Goal: Information Seeking & Learning: Learn about a topic

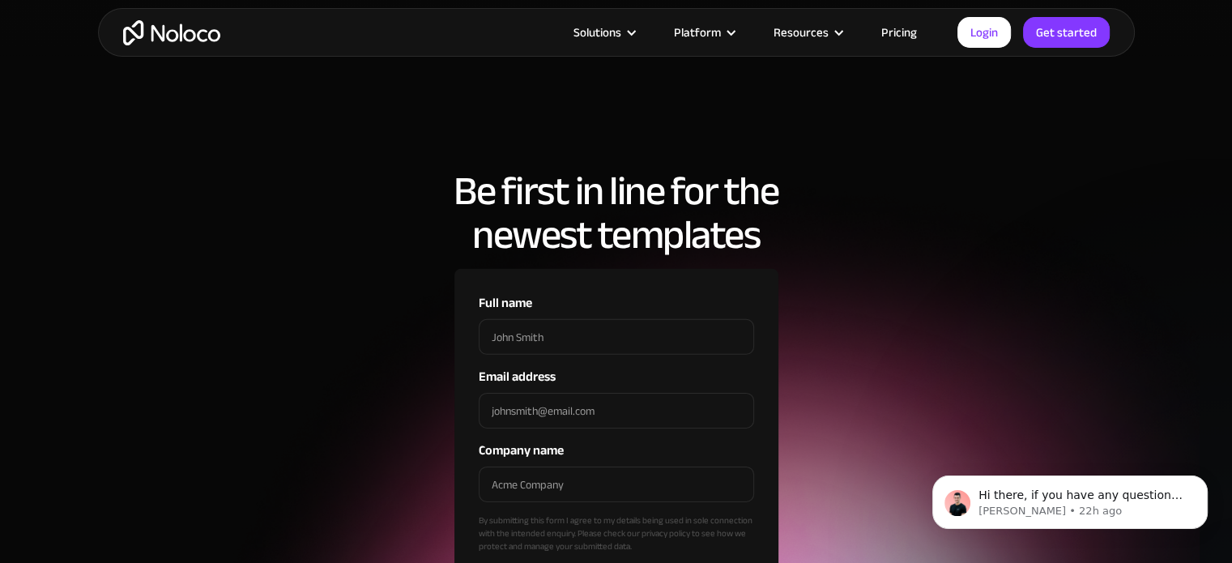
scroll to position [5024, 0]
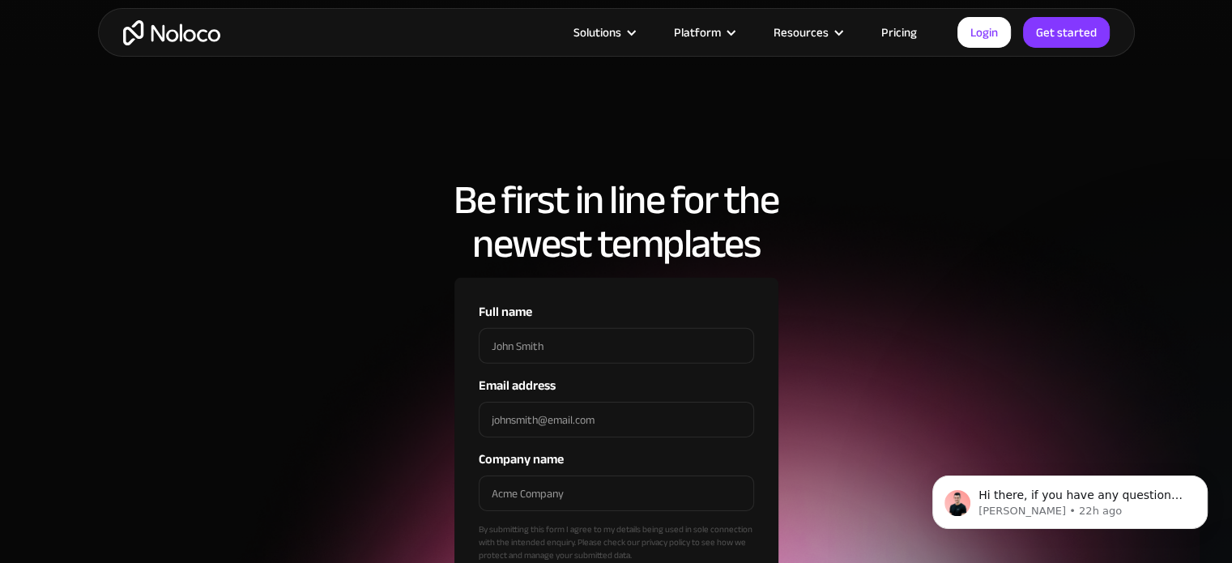
click at [916, 27] on link "Pricing" at bounding box center [899, 32] width 76 height 21
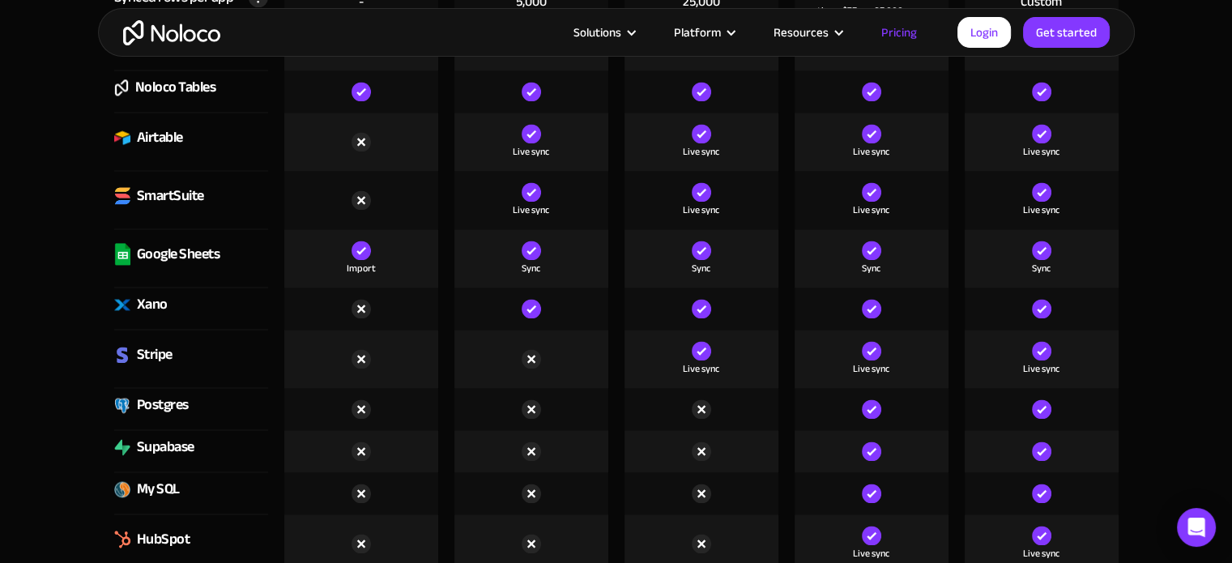
scroll to position [1783, 0]
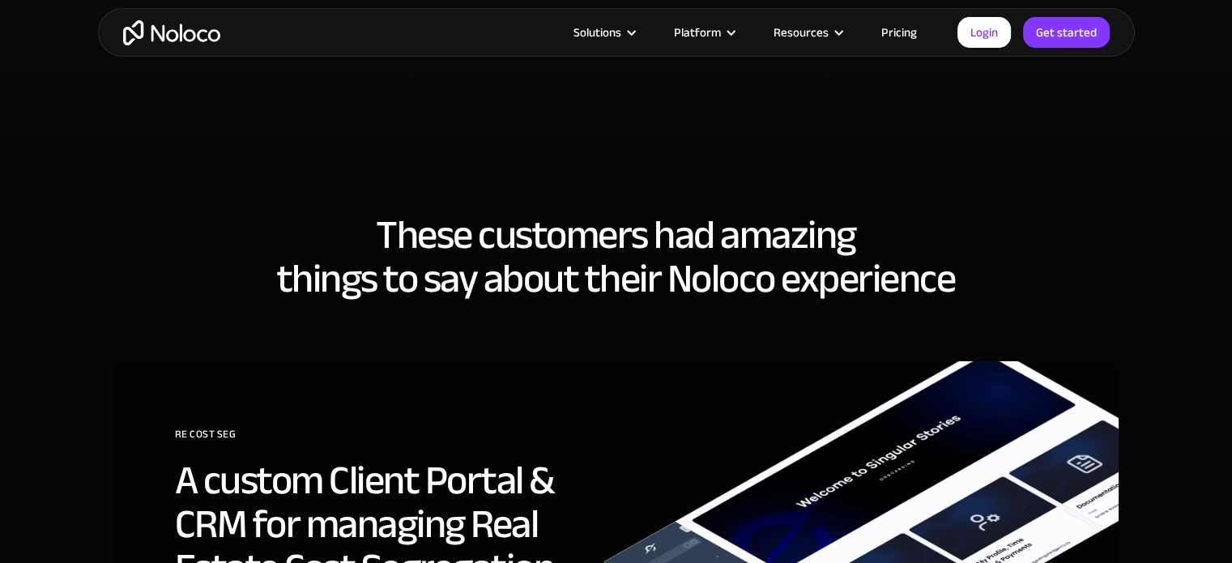
scroll to position [4256, 0]
